Goal: Task Accomplishment & Management: Use online tool/utility

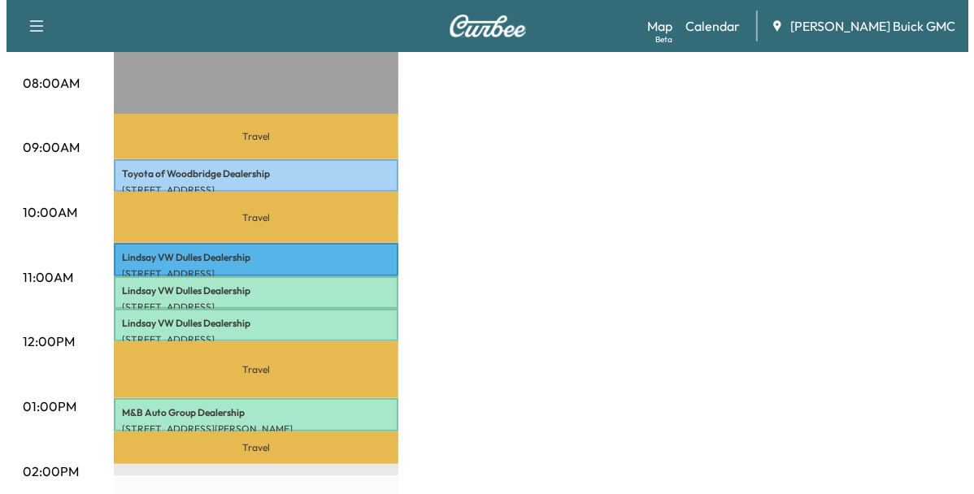
scroll to position [464, 0]
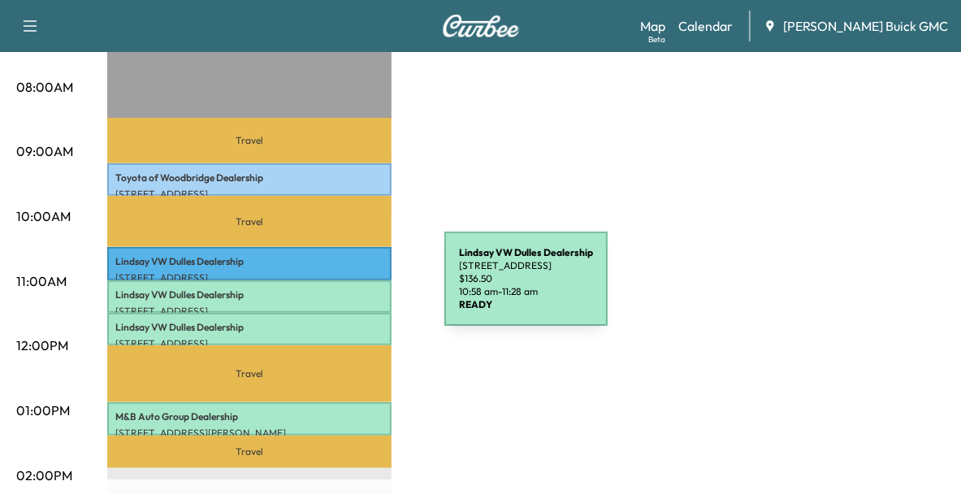
click at [323, 288] on p "[PERSON_NAME] VW [PERSON_NAME] Dealership" at bounding box center [249, 294] width 268 height 13
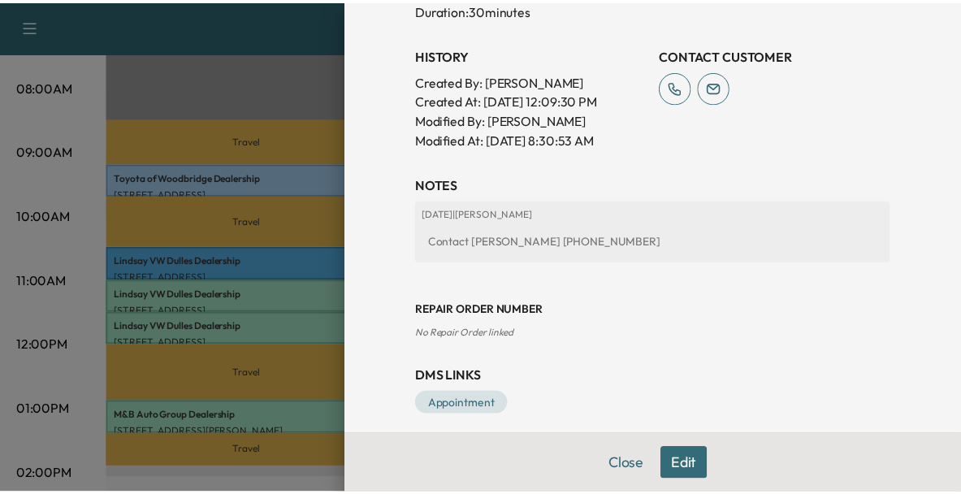
scroll to position [570, 0]
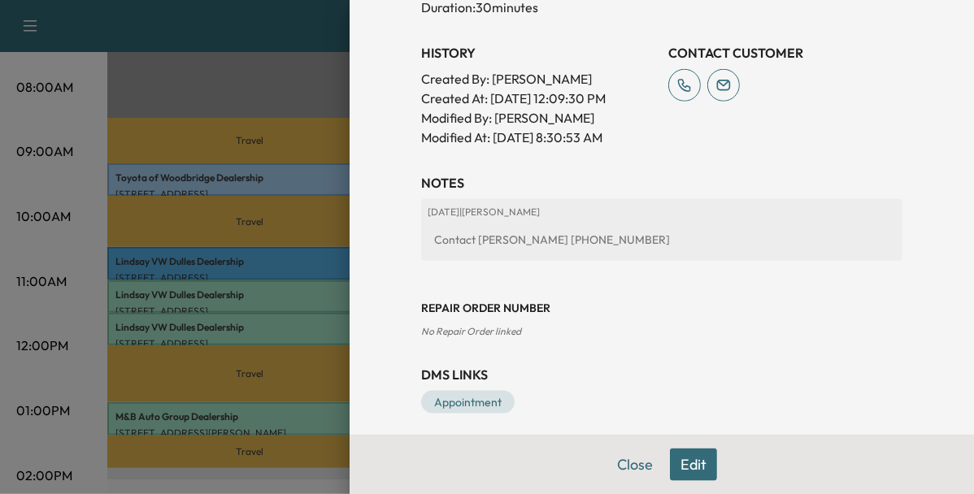
click at [284, 286] on div at bounding box center [487, 247] width 974 height 494
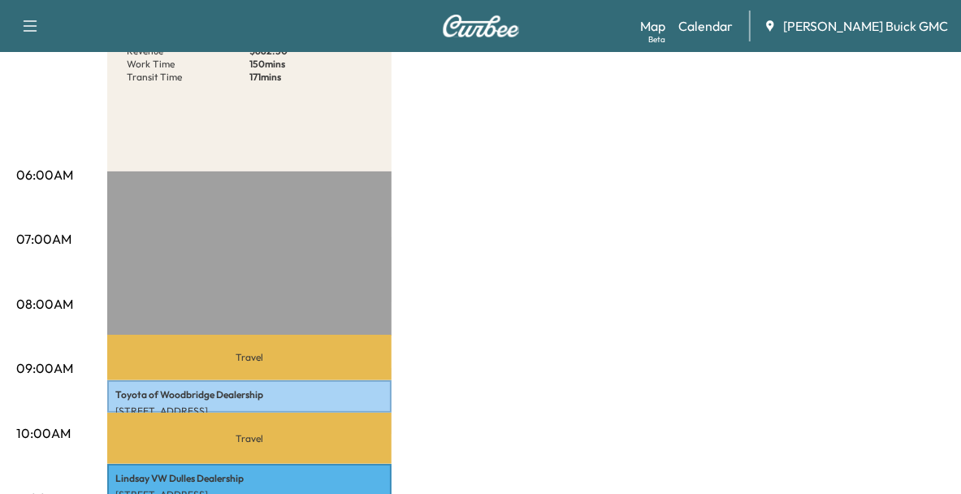
scroll to position [0, 0]
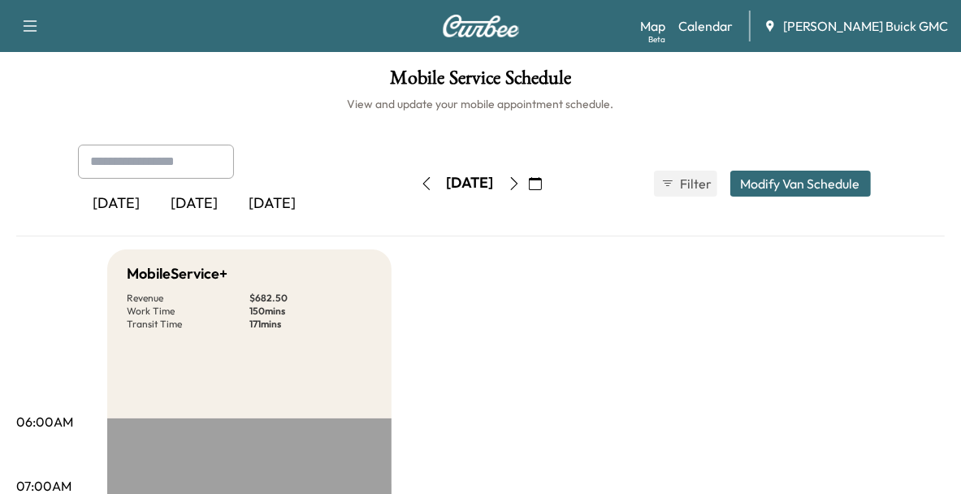
click at [201, 215] on div "[DATE]" at bounding box center [195, 203] width 78 height 37
click at [258, 199] on div "[DATE]" at bounding box center [273, 203] width 78 height 37
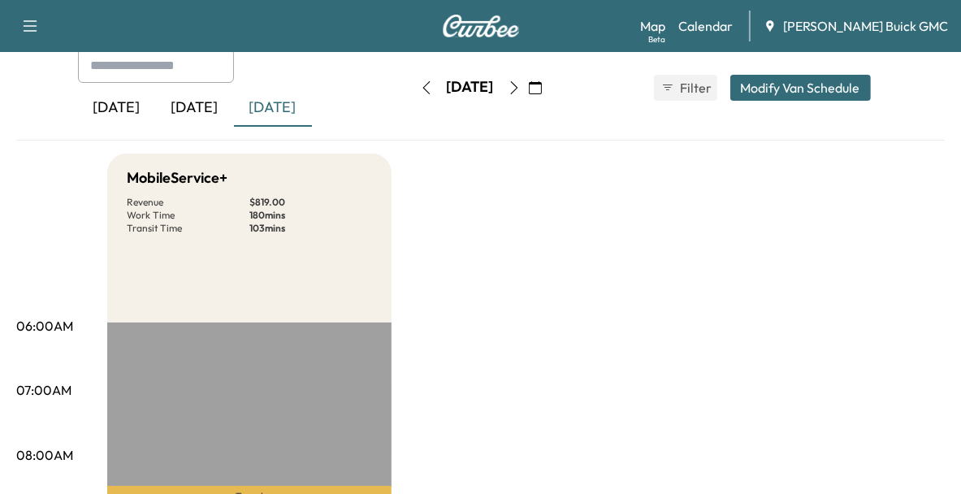
scroll to position [94, 0]
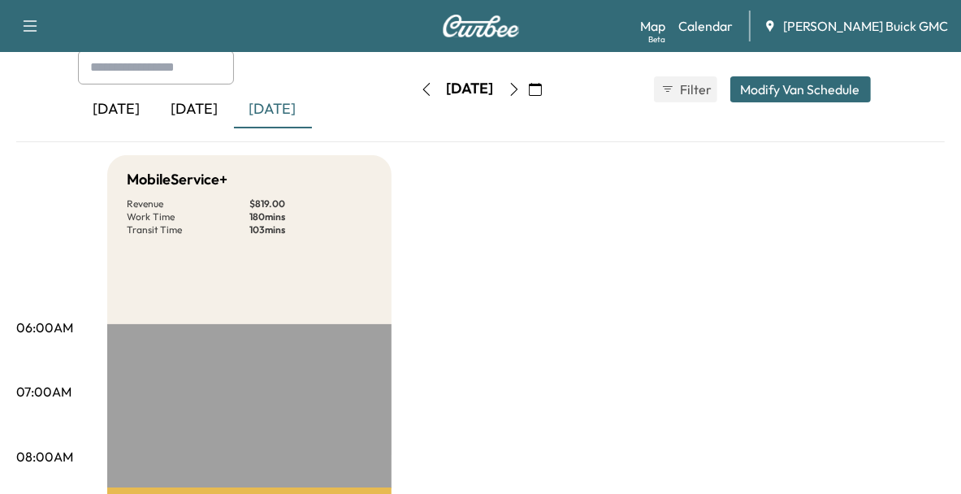
click at [188, 108] on div "[DATE]" at bounding box center [195, 109] width 78 height 37
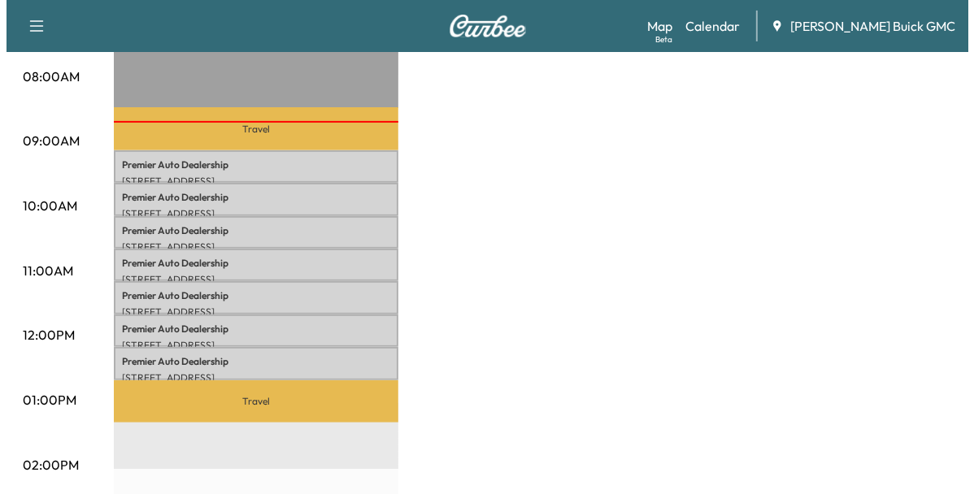
scroll to position [477, 0]
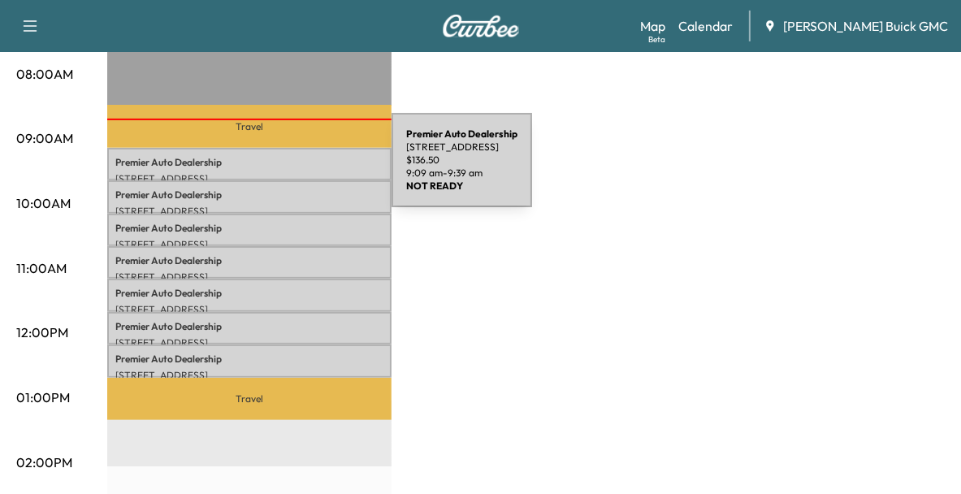
click at [270, 172] on p "[STREET_ADDRESS]" at bounding box center [249, 178] width 268 height 13
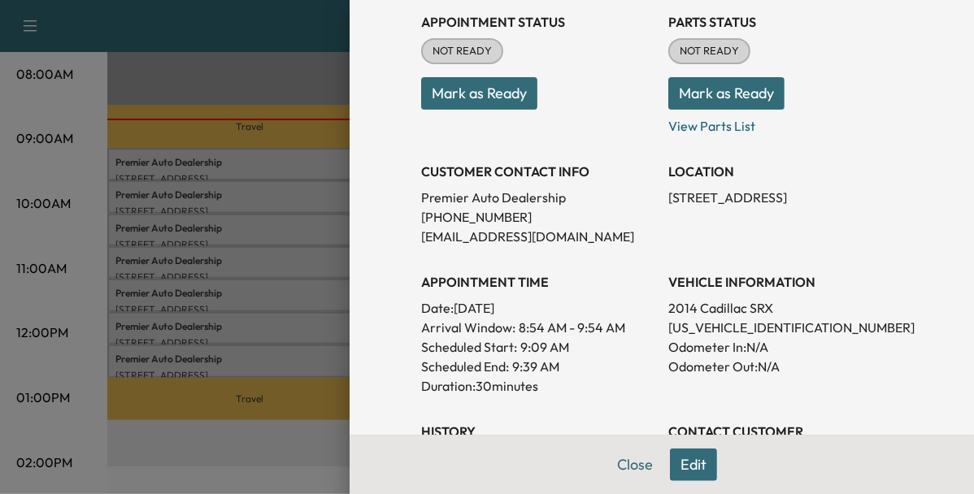
scroll to position [195, 0]
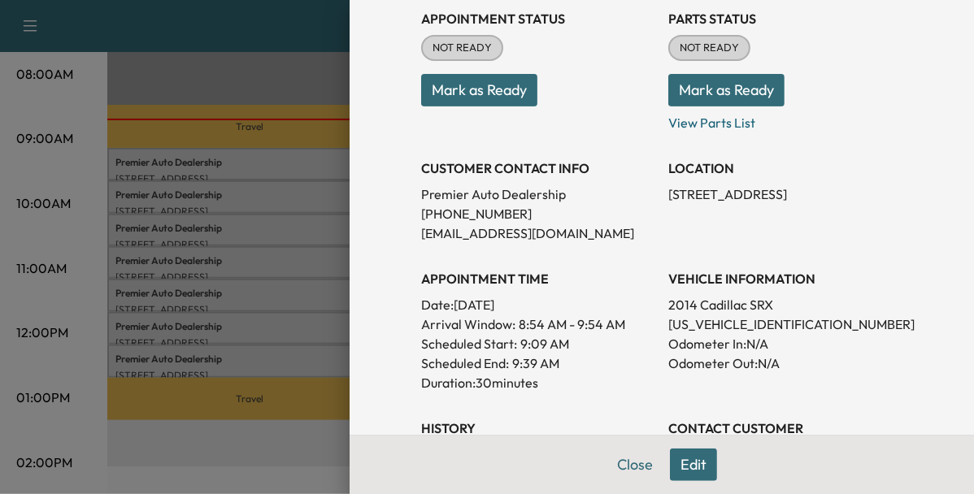
click at [676, 325] on p "[US_VEHICLE_IDENTIFICATION_NUMBER]" at bounding box center [785, 324] width 234 height 20
copy p "[US_VEHICLE_IDENTIFICATION_NUMBER]"
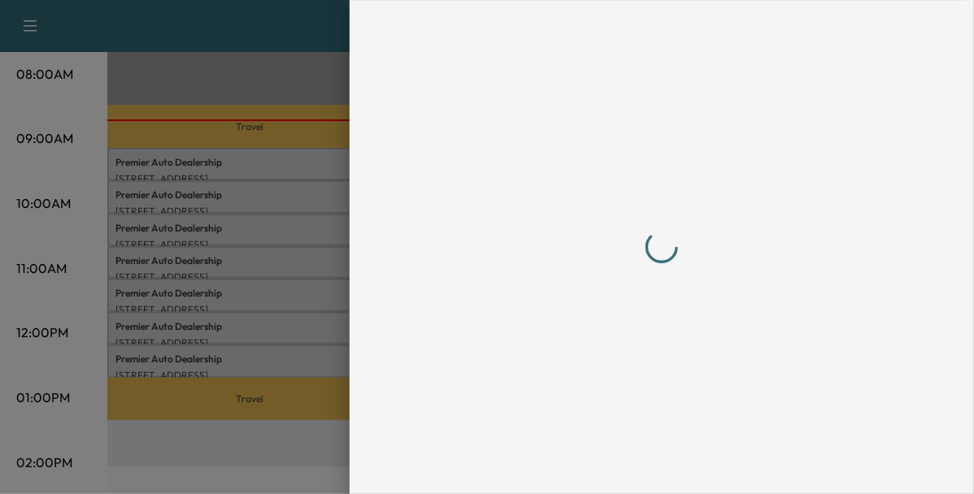
scroll to position [0, 0]
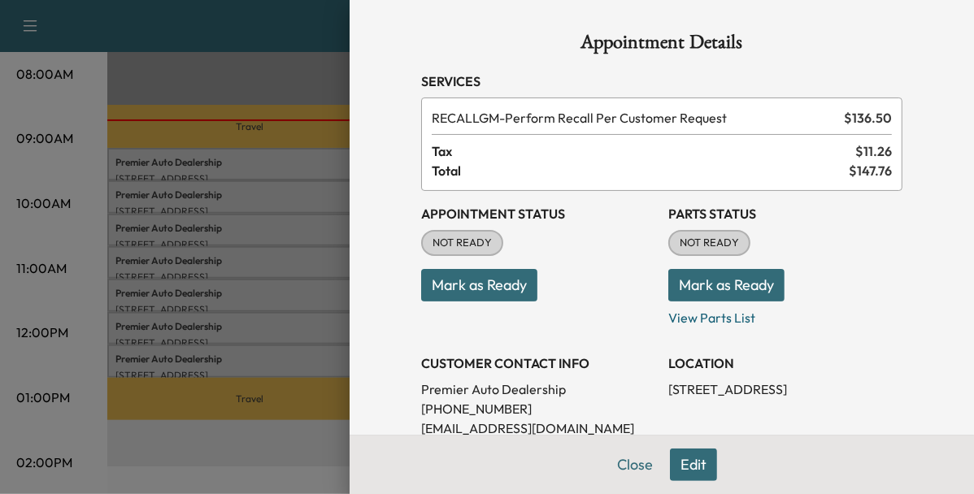
click at [286, 202] on div at bounding box center [487, 247] width 974 height 494
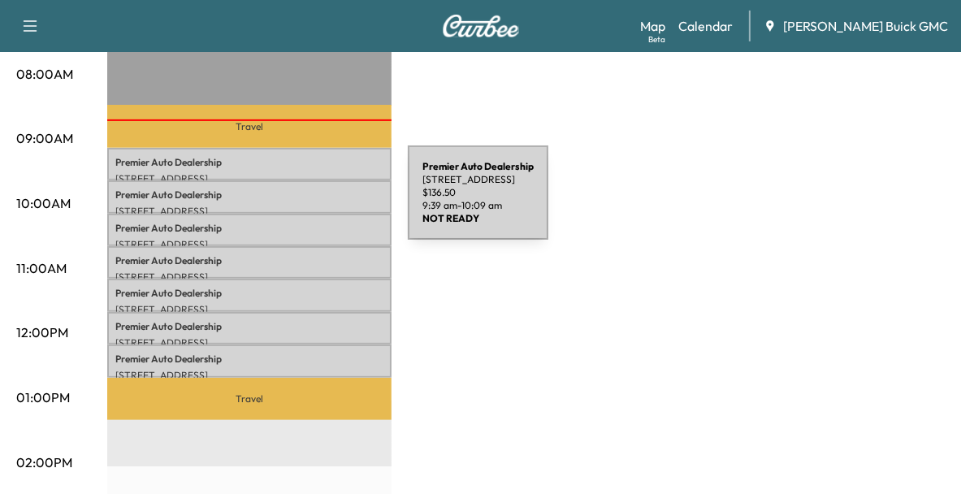
click at [286, 205] on p "[STREET_ADDRESS]" at bounding box center [249, 211] width 268 height 13
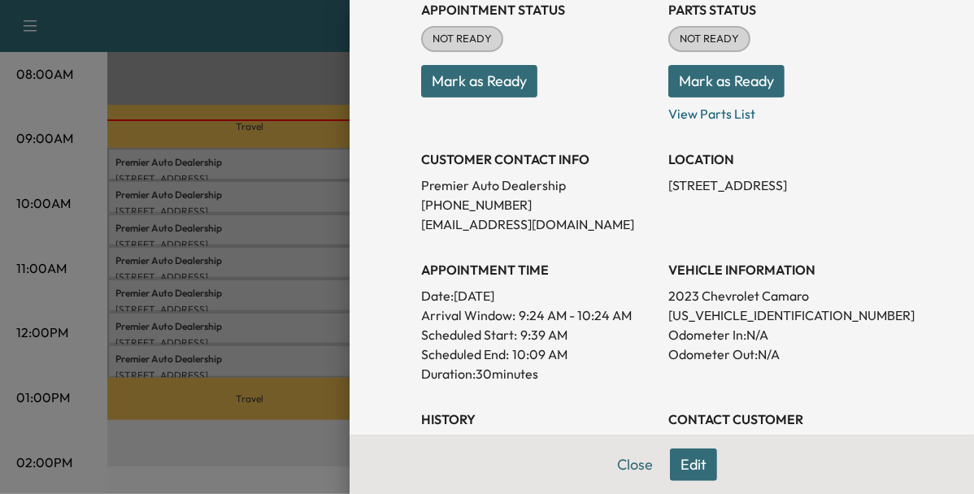
scroll to position [207, 0]
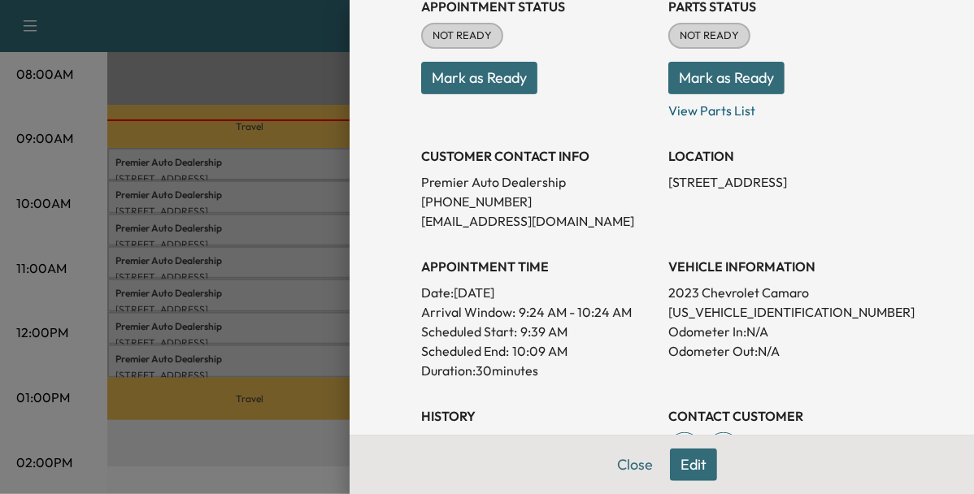
click at [689, 314] on p "[US_VEHICLE_IDENTIFICATION_NUMBER]" at bounding box center [785, 312] width 234 height 20
copy p "[US_VEHICLE_IDENTIFICATION_NUMBER]"
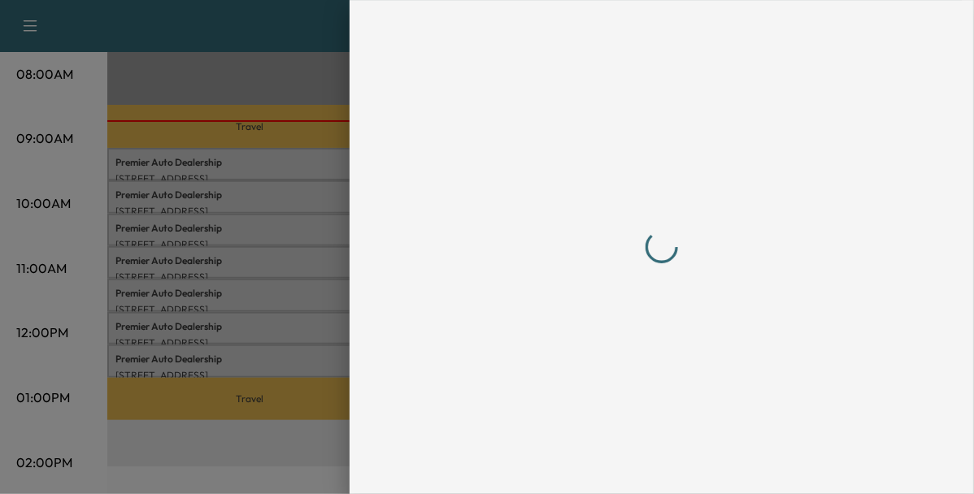
scroll to position [0, 0]
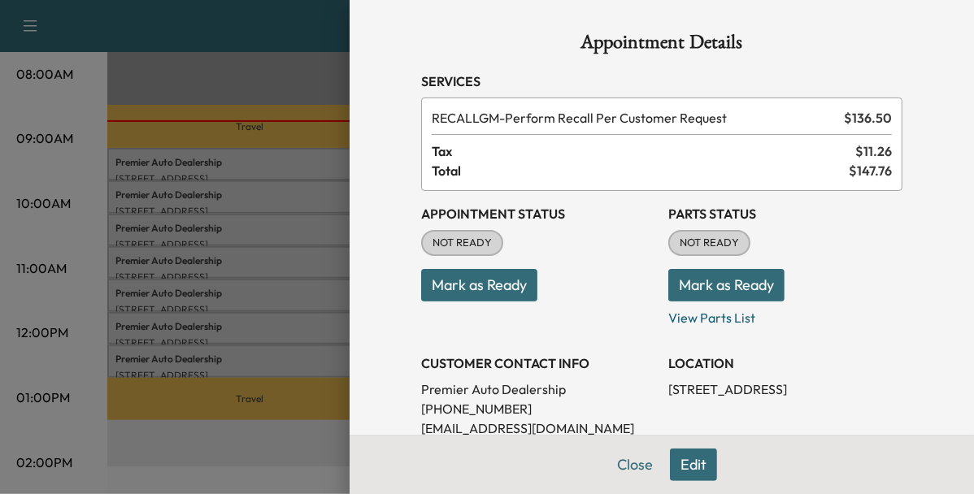
click at [455, 287] on button "Mark as Ready" at bounding box center [479, 285] width 116 height 33
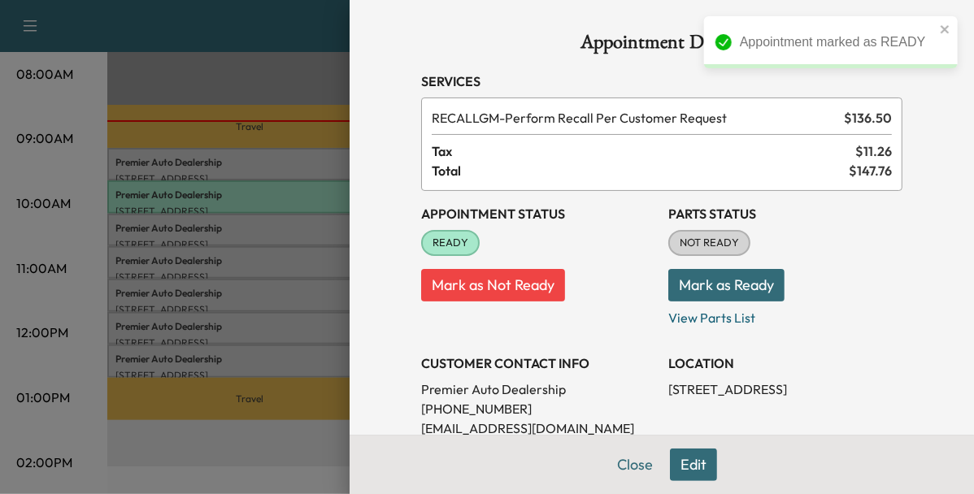
click at [278, 219] on div at bounding box center [487, 247] width 974 height 494
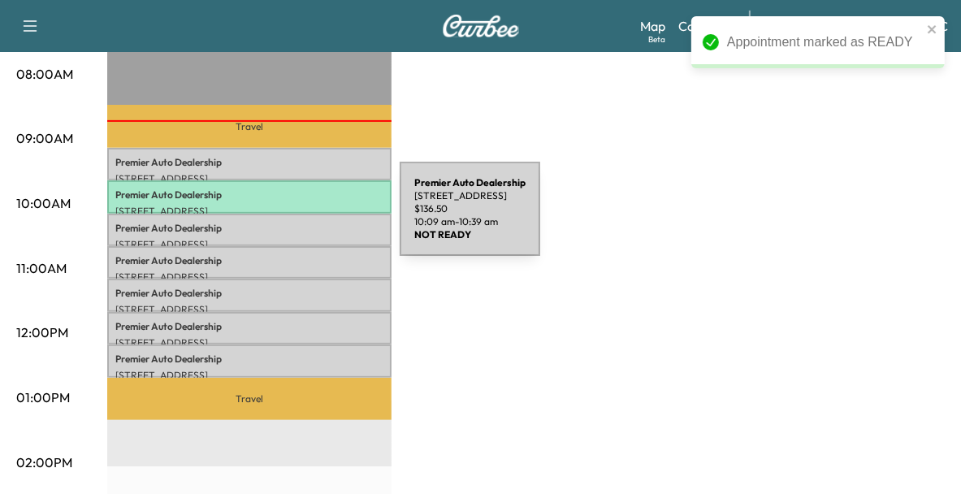
click at [278, 222] on p "Premier Auto Dealership" at bounding box center [249, 228] width 268 height 13
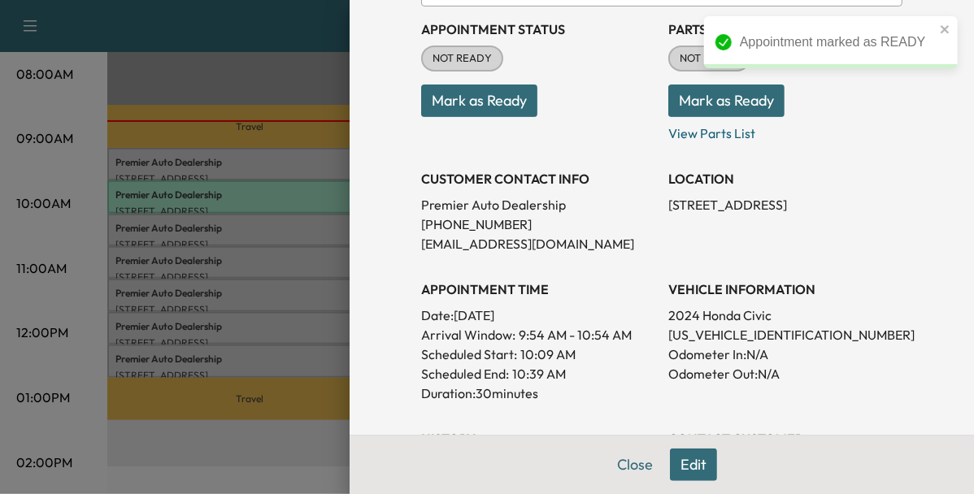
scroll to position [189, 0]
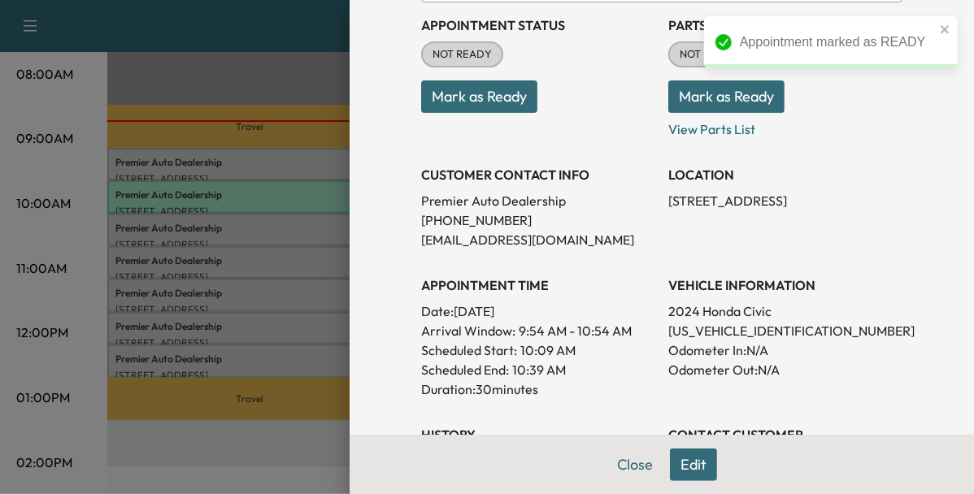
click at [289, 250] on div at bounding box center [487, 247] width 974 height 494
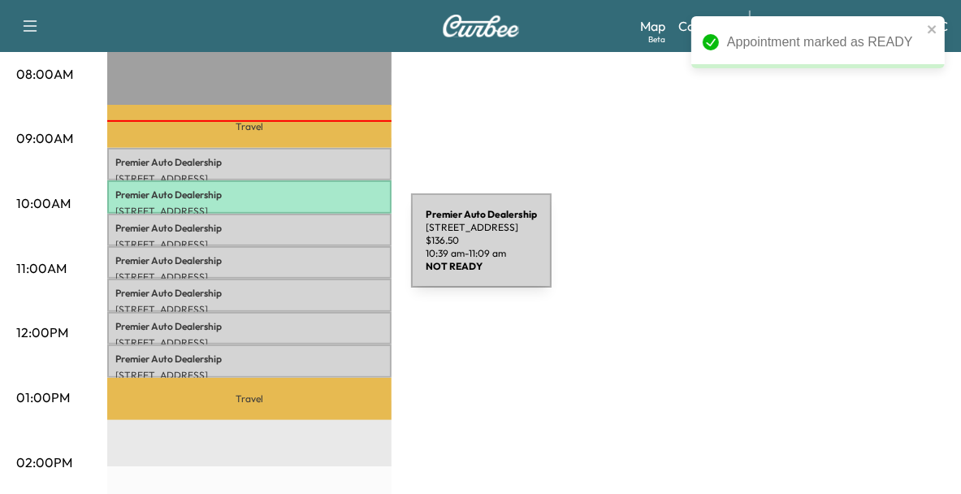
click at [289, 254] on p "Premier Auto Dealership" at bounding box center [249, 260] width 268 height 13
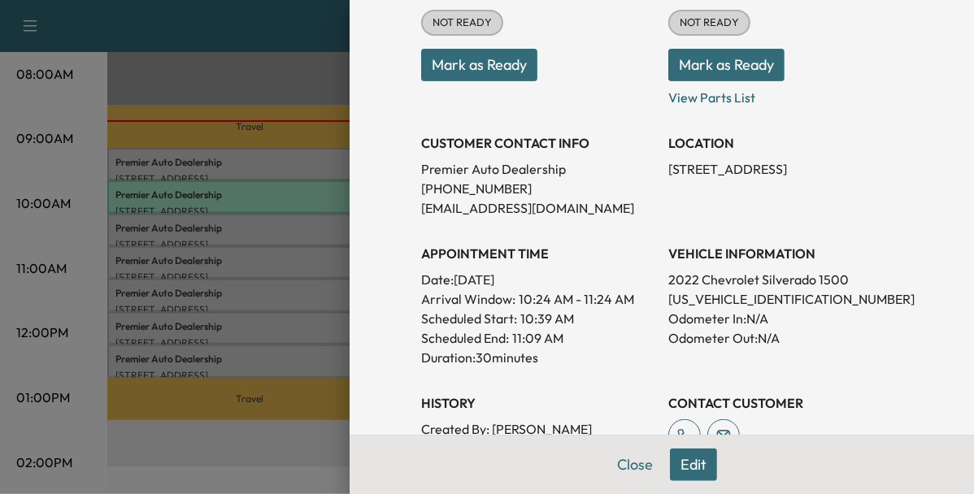
scroll to position [221, 0]
click at [679, 293] on p "[US_VEHICLE_IDENTIFICATION_NUMBER]" at bounding box center [785, 298] width 234 height 20
copy p "[US_VEHICLE_IDENTIFICATION_NUMBER]"
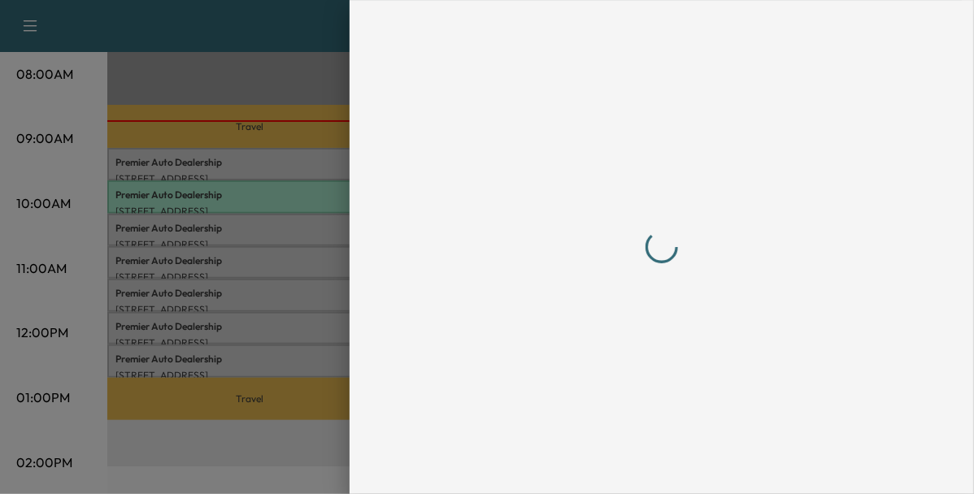
scroll to position [0, 0]
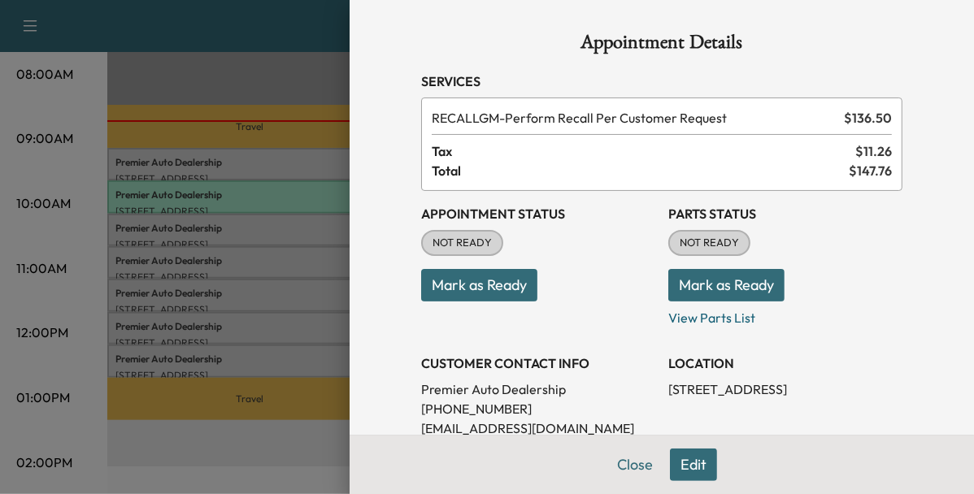
click at [503, 290] on button "Mark as Ready" at bounding box center [479, 285] width 116 height 33
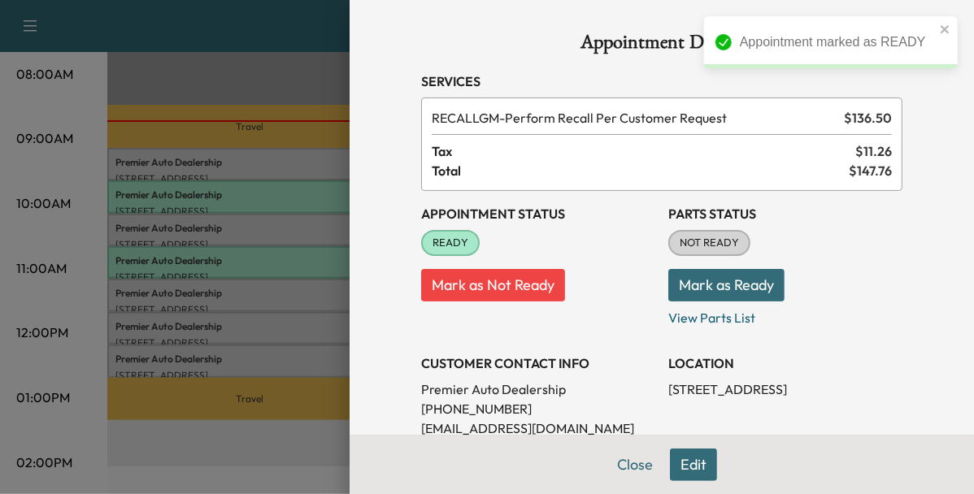
click at [271, 301] on div at bounding box center [487, 247] width 974 height 494
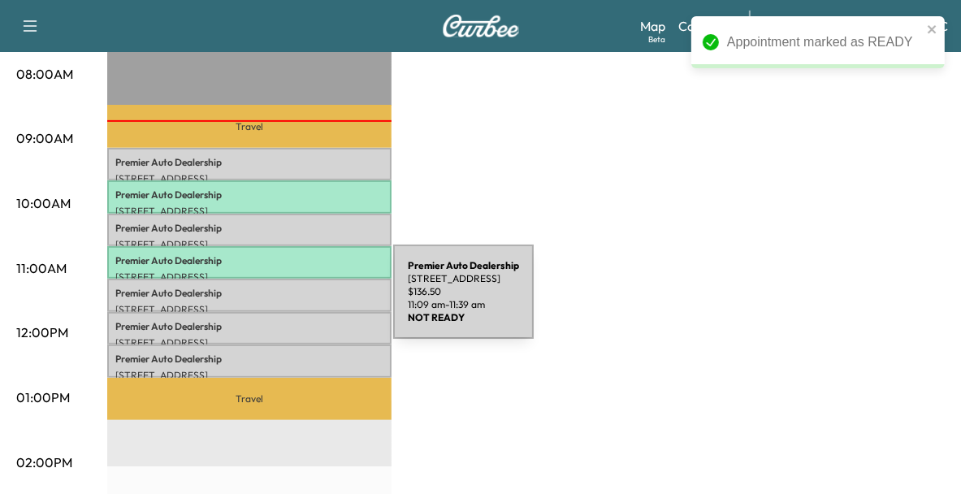
click at [271, 303] on p "[STREET_ADDRESS]" at bounding box center [249, 309] width 268 height 13
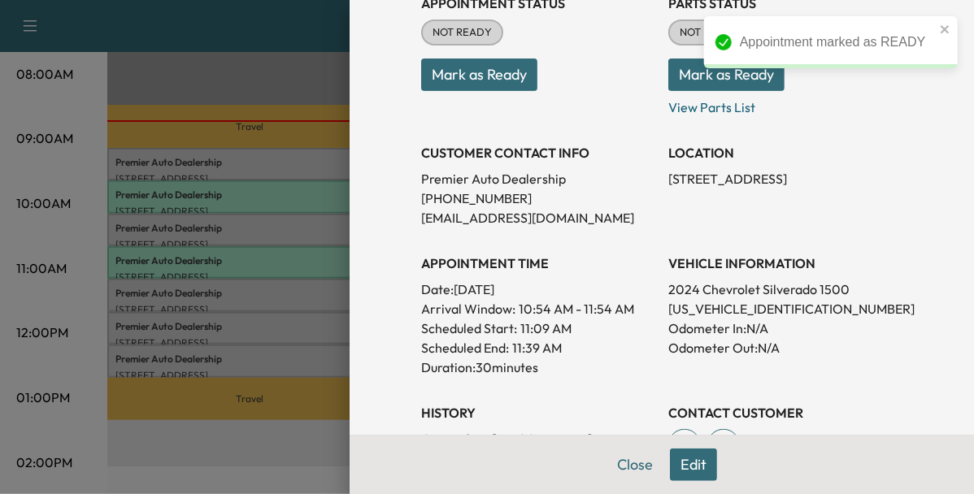
scroll to position [211, 0]
click at [715, 316] on p "[US_VEHICLE_IDENTIFICATION_NUMBER]" at bounding box center [785, 308] width 234 height 20
copy p "[US_VEHICLE_IDENTIFICATION_NUMBER]"
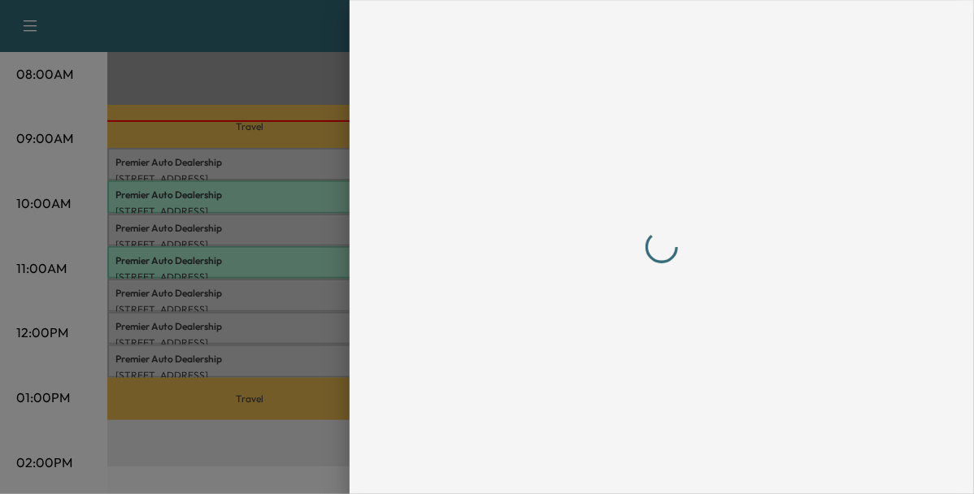
scroll to position [0, 0]
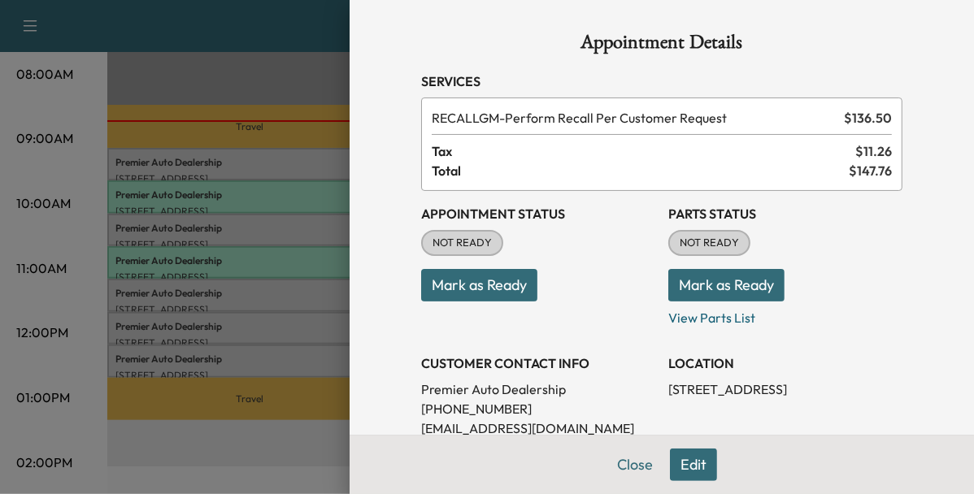
click at [494, 295] on button "Mark as Ready" at bounding box center [479, 285] width 116 height 33
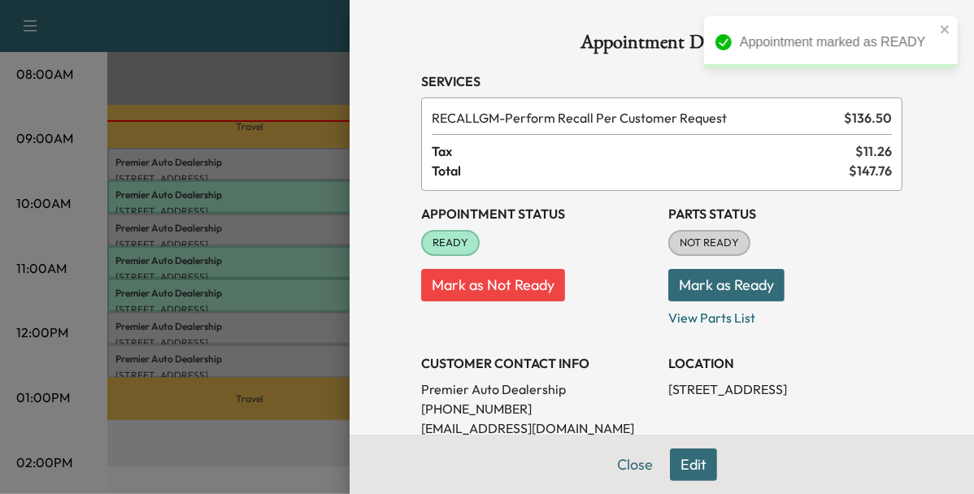
click at [286, 317] on div at bounding box center [487, 247] width 974 height 494
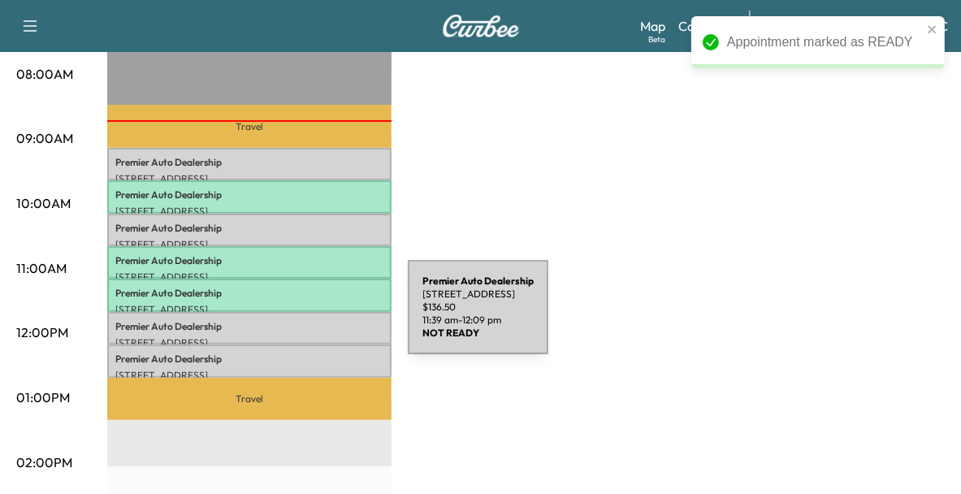
click at [286, 320] on p "Premier Auto Dealership" at bounding box center [249, 326] width 268 height 13
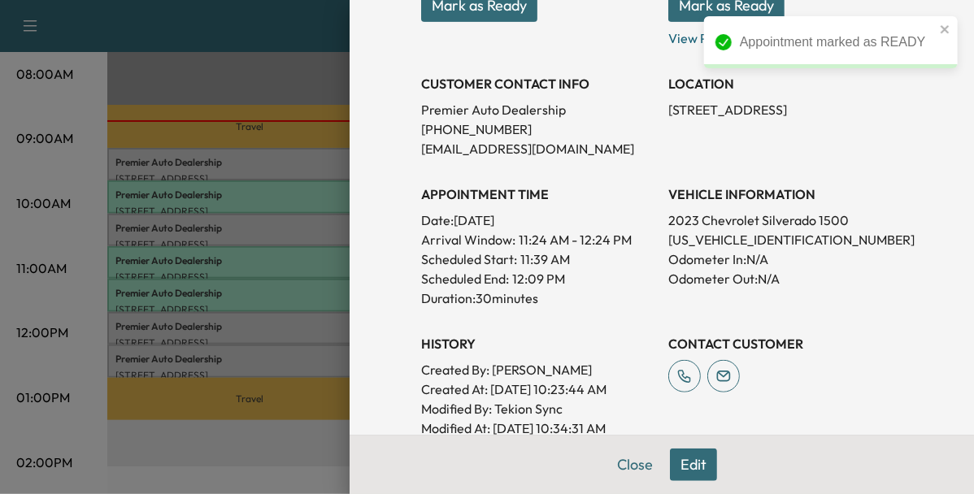
scroll to position [280, 0]
click at [711, 241] on p "[US_VEHICLE_IDENTIFICATION_NUMBER]" at bounding box center [785, 240] width 234 height 20
copy p "[US_VEHICLE_IDENTIFICATION_NUMBER]"
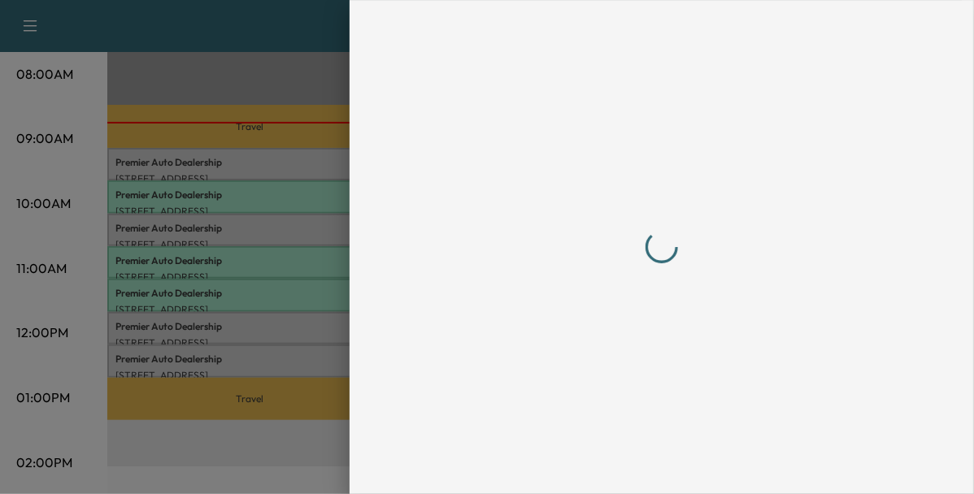
scroll to position [0, 0]
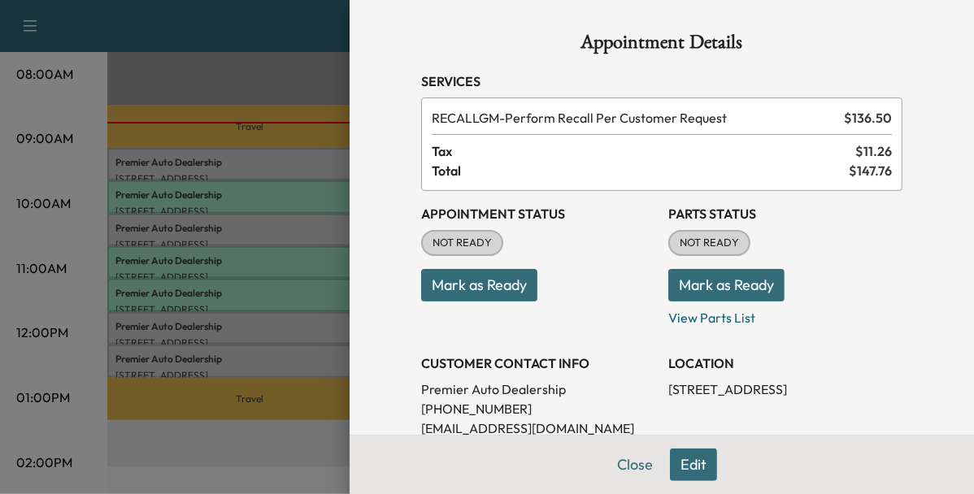
click at [475, 297] on button "Mark as Ready" at bounding box center [479, 285] width 116 height 33
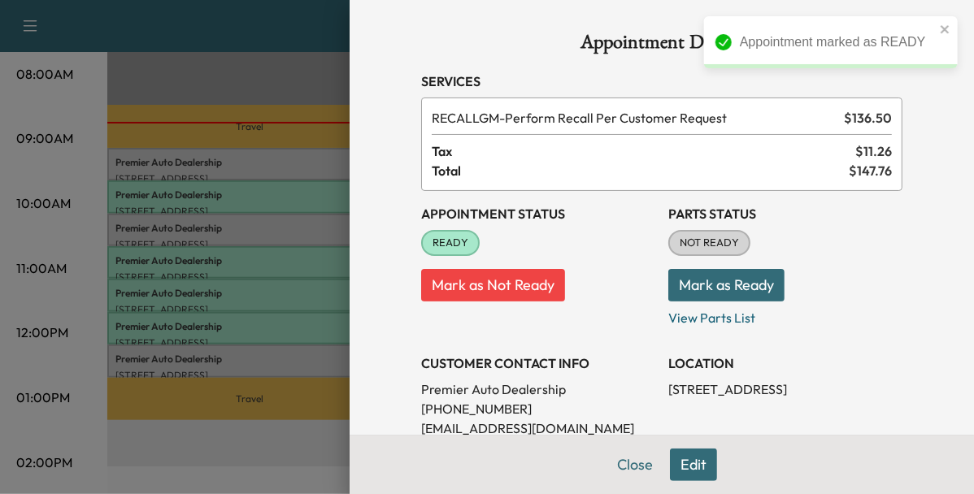
click at [309, 362] on div at bounding box center [487, 247] width 974 height 494
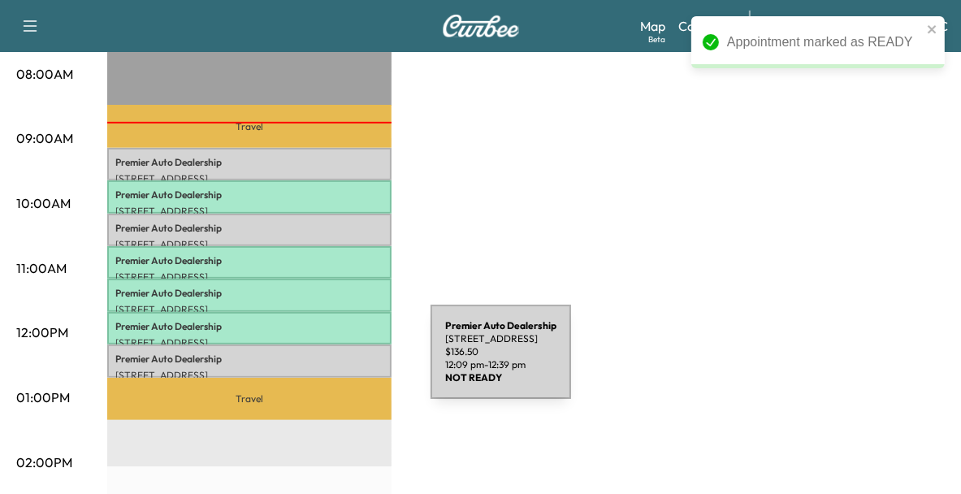
click at [309, 362] on div "Premier Auto Dealership [STREET_ADDRESS] $ 136.50 12:09 pm - 12:39 pm" at bounding box center [249, 361] width 284 height 33
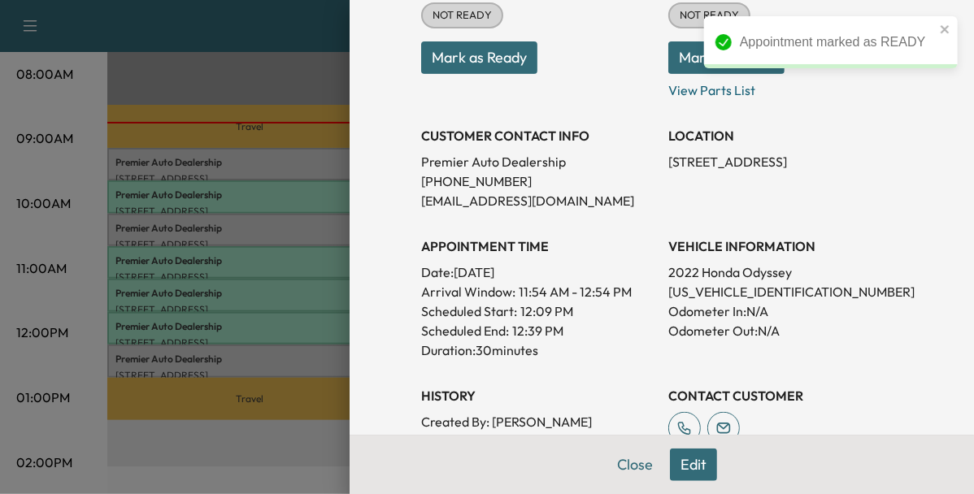
scroll to position [229, 0]
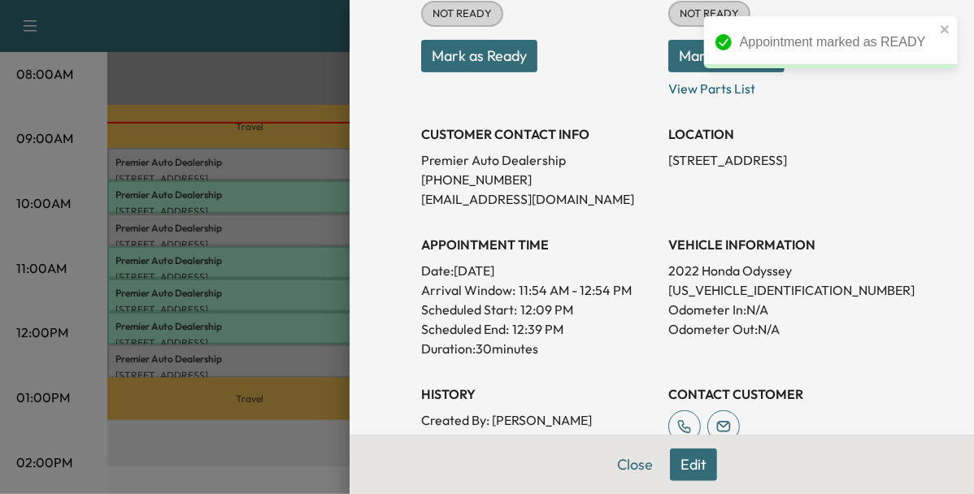
click at [703, 289] on p "[US_VEHICLE_IDENTIFICATION_NUMBER]" at bounding box center [785, 290] width 234 height 20
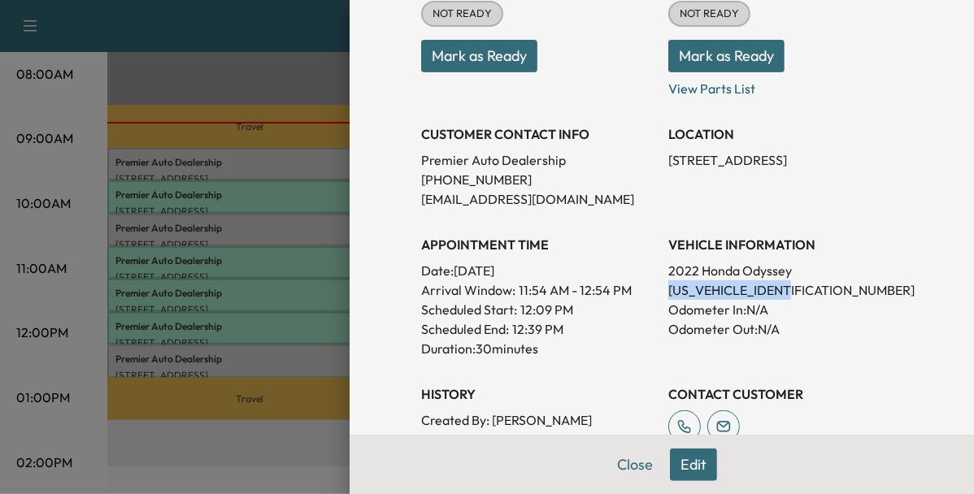
copy p "[US_VEHICLE_IDENTIFICATION_NUMBER]"
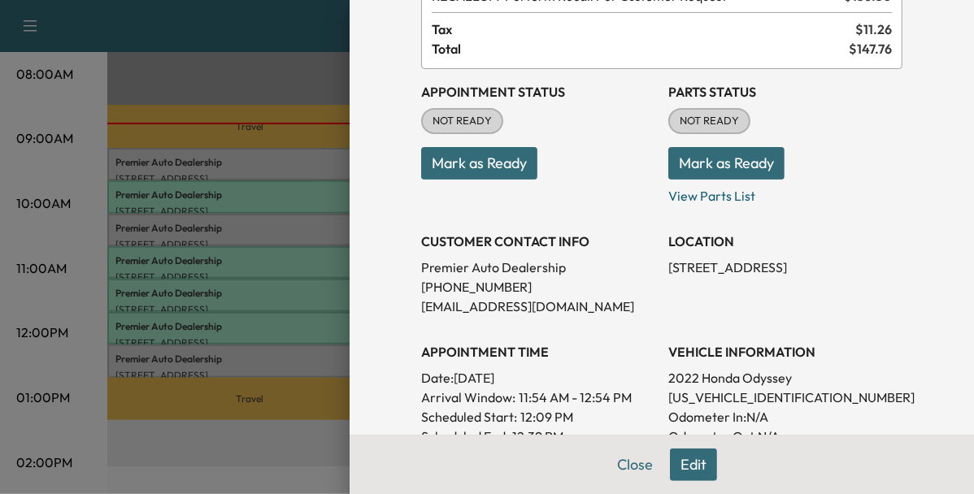
scroll to position [123, 0]
click at [465, 149] on button "Mark as Ready" at bounding box center [479, 162] width 116 height 33
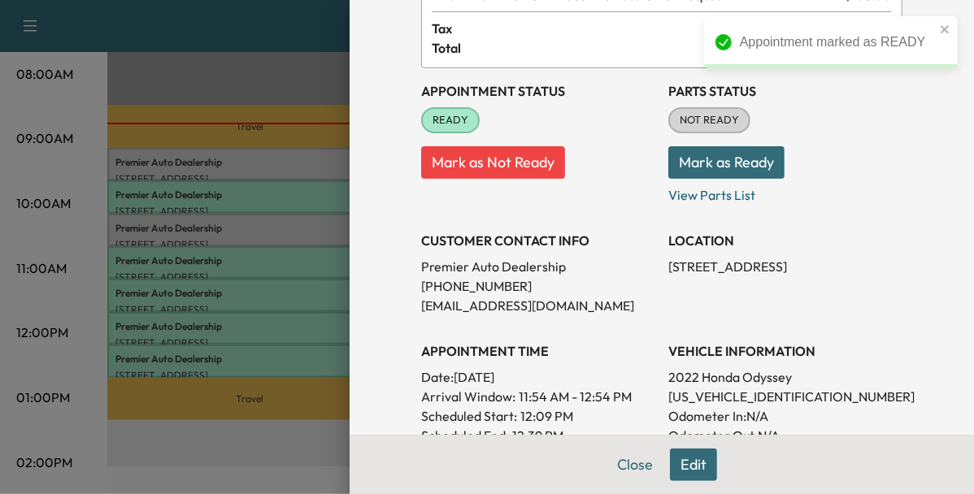
click at [259, 232] on div at bounding box center [487, 247] width 974 height 494
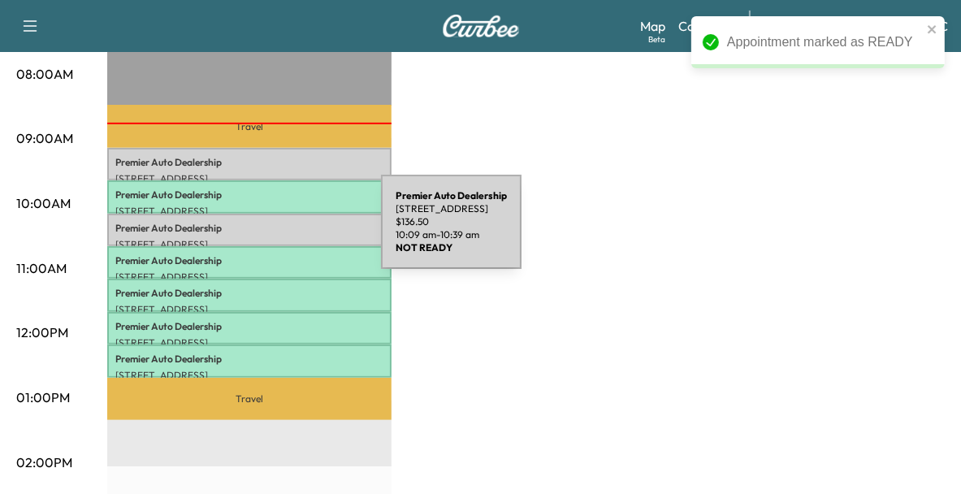
click at [259, 232] on div "Premier Auto Dealership [STREET_ADDRESS] $ 136.50 10:09 am - 10:39 am" at bounding box center [249, 230] width 284 height 33
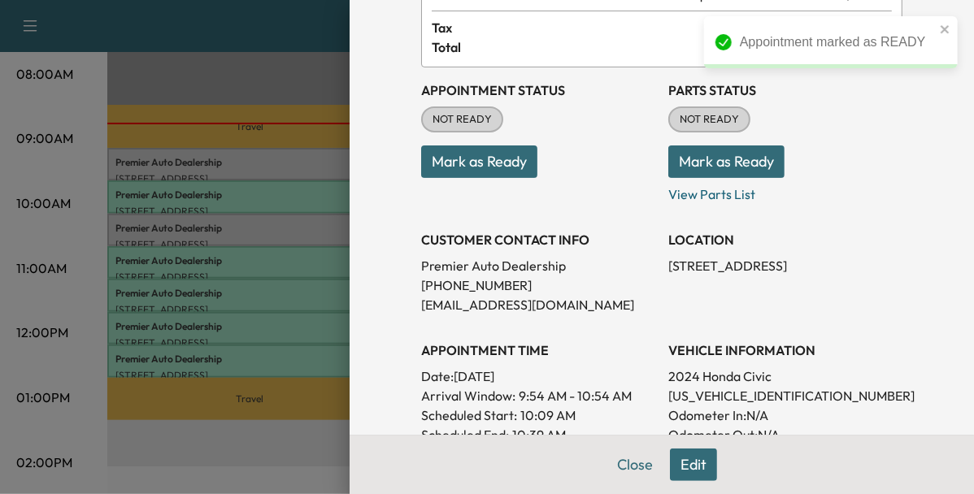
scroll to position [127, 0]
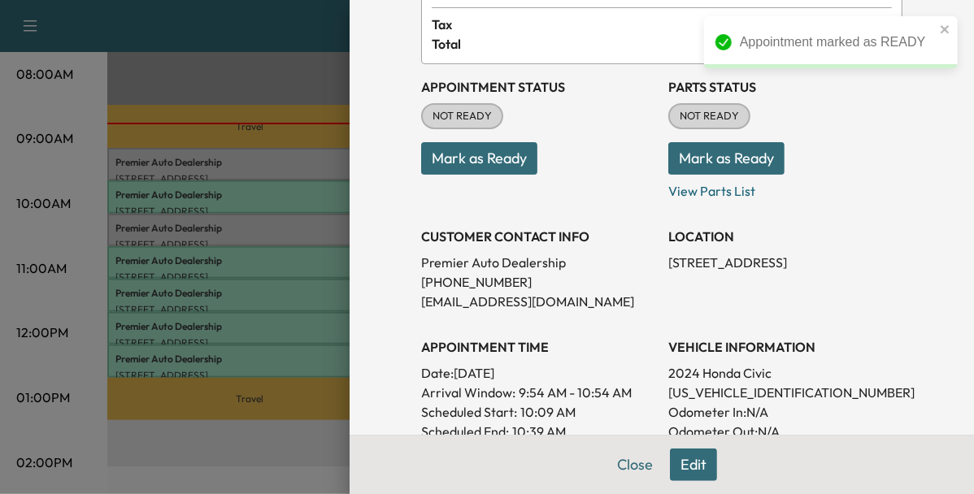
click at [689, 392] on p "[US_VEHICLE_IDENTIFICATION_NUMBER]" at bounding box center [785, 393] width 234 height 20
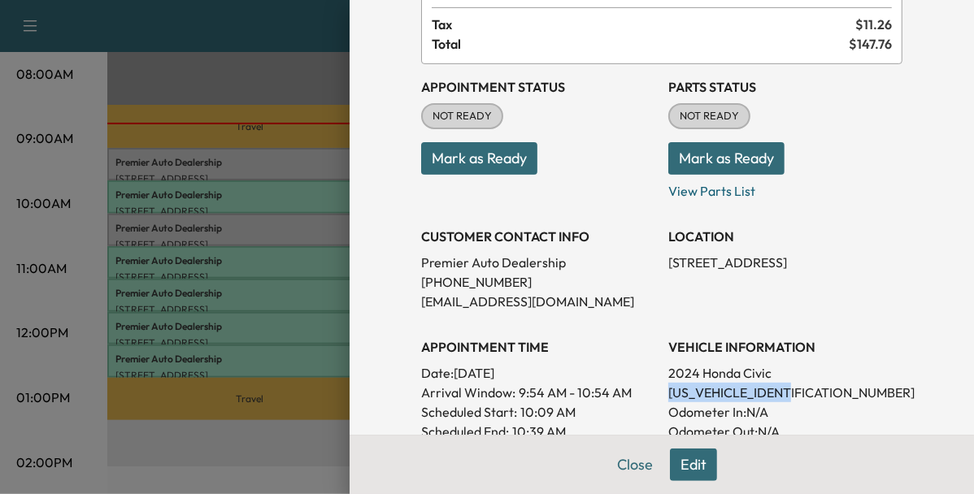
click at [689, 392] on p "[US_VEHICLE_IDENTIFICATION_NUMBER]" at bounding box center [785, 393] width 234 height 20
copy p "[US_VEHICLE_IDENTIFICATION_NUMBER]"
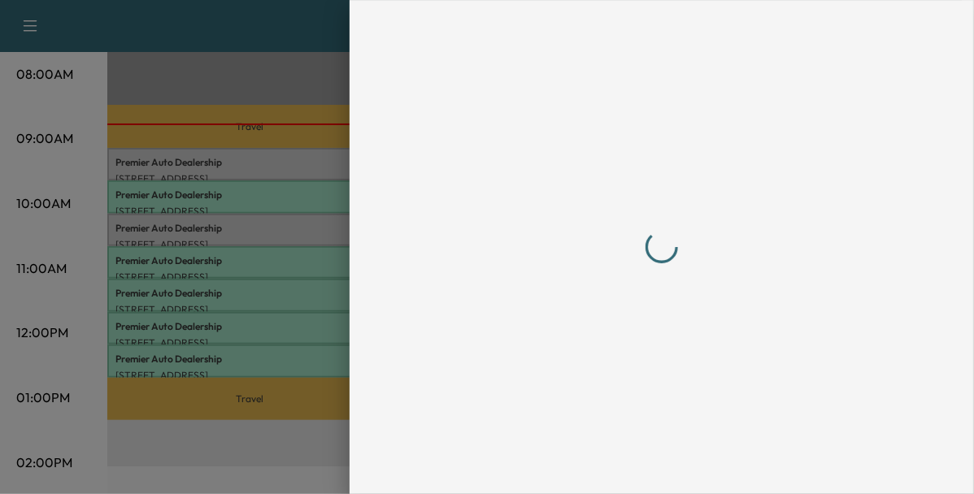
scroll to position [0, 0]
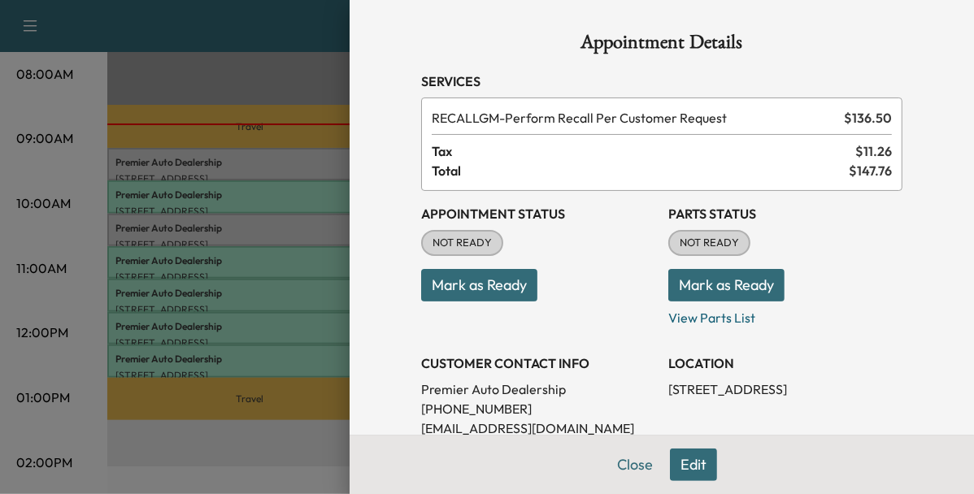
click at [477, 284] on button "Mark as Ready" at bounding box center [479, 285] width 116 height 33
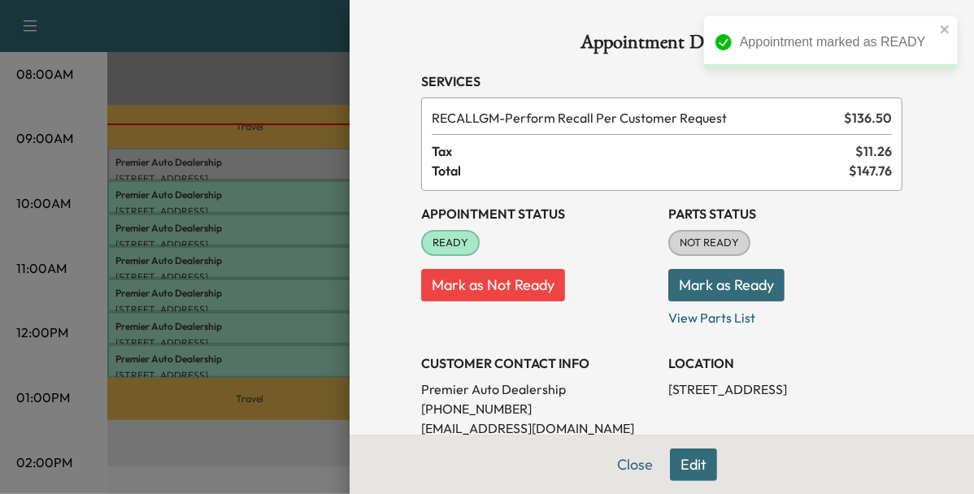
click at [288, 163] on div at bounding box center [487, 247] width 974 height 494
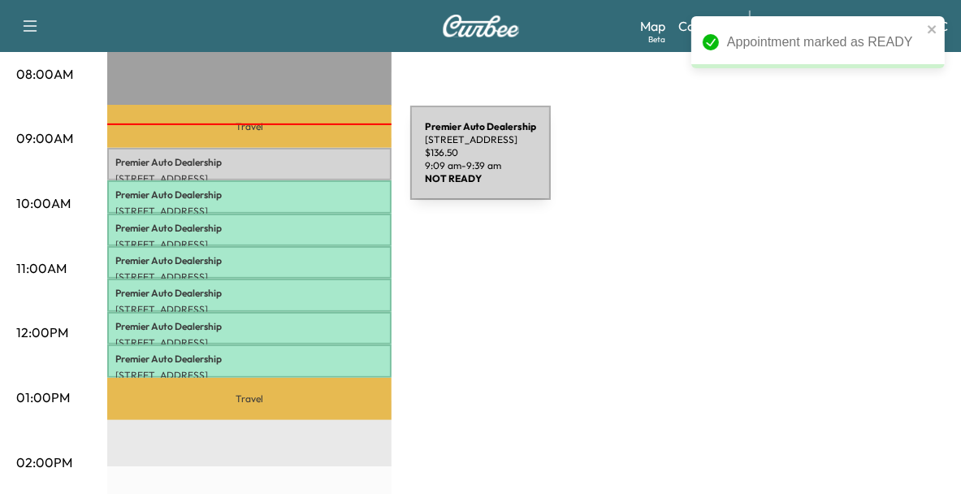
click at [288, 163] on p "Premier Auto Dealership" at bounding box center [249, 162] width 268 height 13
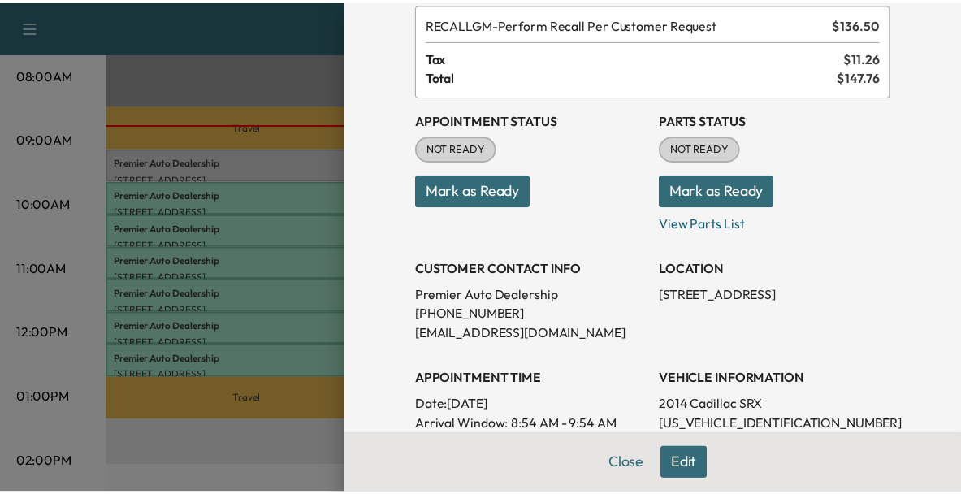
scroll to position [65, 0]
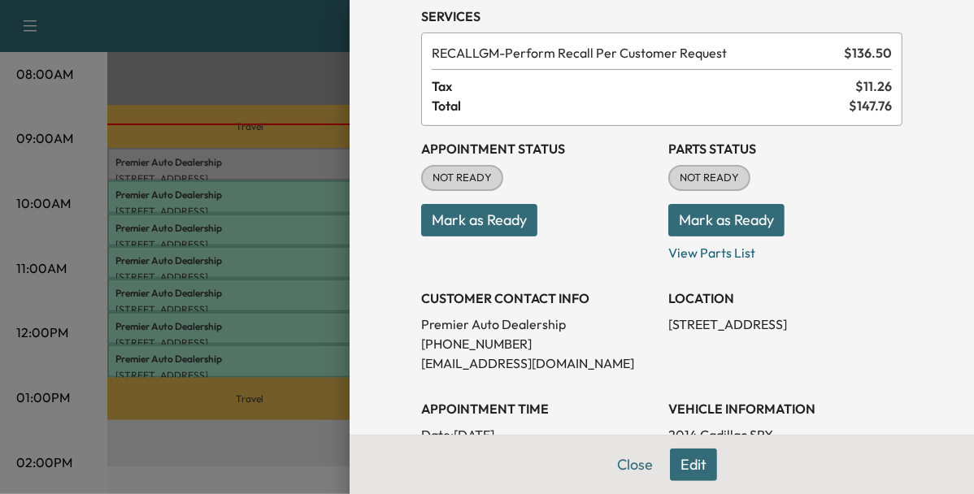
click at [320, 444] on div at bounding box center [487, 247] width 974 height 494
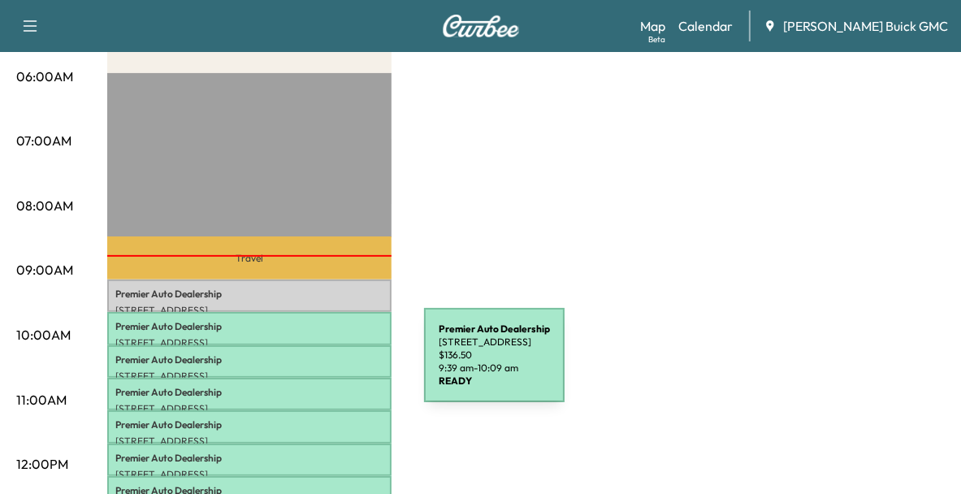
scroll to position [347, 0]
